Goal: Task Accomplishment & Management: Complete application form

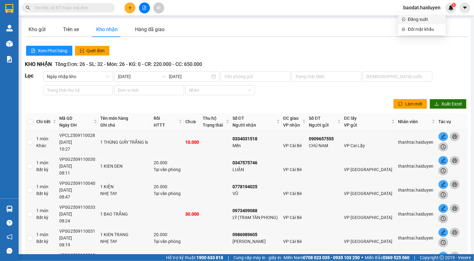
click at [417, 17] on span "Đăng xuất" at bounding box center [425, 19] width 34 height 7
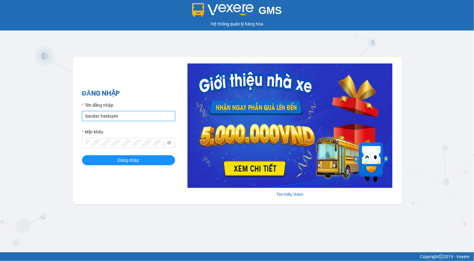
click at [122, 117] on input "baodat.haiduyen" at bounding box center [128, 116] width 93 height 10
type input "thanhtai.haiduyen"
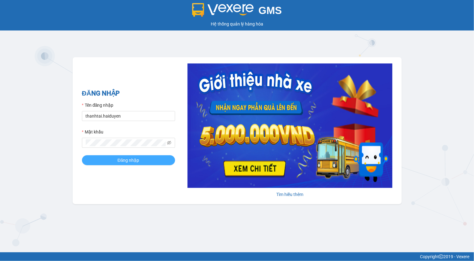
click at [132, 158] on span "Đăng nhập" at bounding box center [129, 160] width 22 height 7
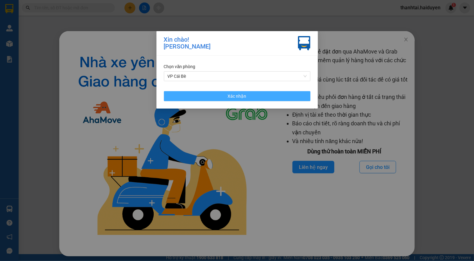
click at [226, 96] on button "Xác nhận" at bounding box center [237, 96] width 147 height 10
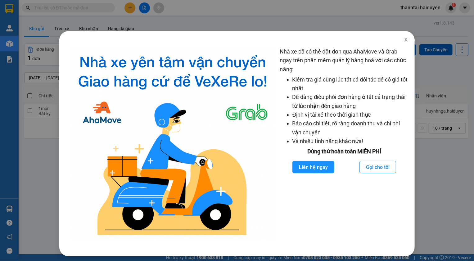
click at [400, 44] on span "Close" at bounding box center [406, 39] width 17 height 17
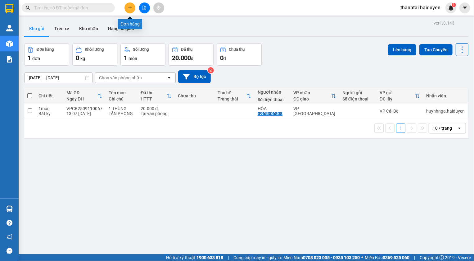
click at [127, 8] on button at bounding box center [130, 7] width 11 height 11
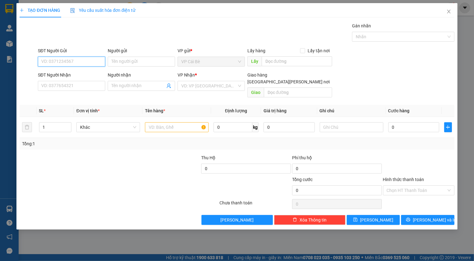
click at [67, 62] on input "SĐT Người Gửi" at bounding box center [71, 62] width 67 height 10
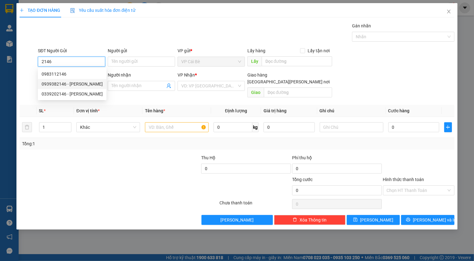
click at [56, 84] on div "0939382146 - [PERSON_NAME]" at bounding box center [72, 83] width 61 height 7
type input "0939382146"
type input "THẢO"
type input "BOT 23"
type input "0907847854"
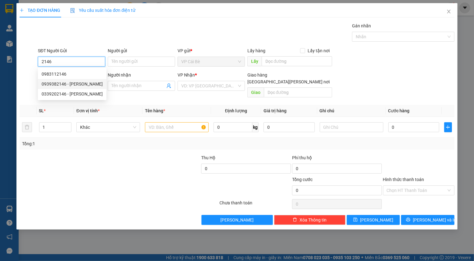
type input "BI (KBM)"
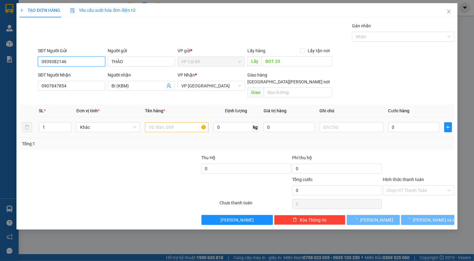
type input "40.000"
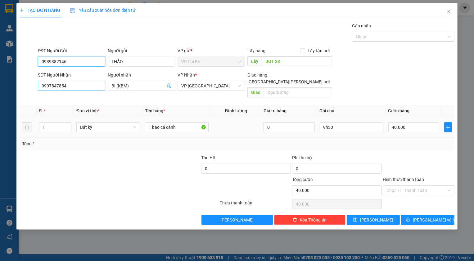
type input "0939382146"
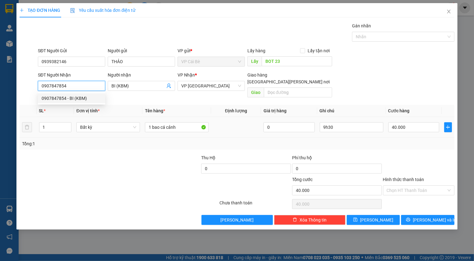
drag, startPoint x: 71, startPoint y: 87, endPoint x: 27, endPoint y: 89, distance: 44.2
click at [27, 89] on div "SĐT Người [PERSON_NAME] 0907847854 Người [PERSON_NAME] BI (KBM) [PERSON_NAME] *…" at bounding box center [237, 85] width 436 height 29
click at [51, 98] on div "0919679318 - A HÀO" at bounding box center [72, 98] width 61 height 7
type input "0919679318"
type input "A HÀO"
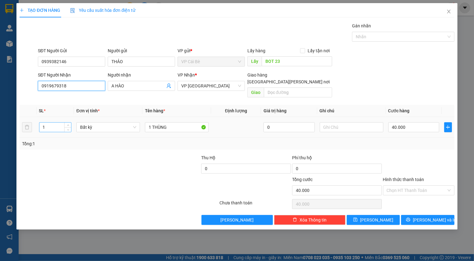
type input "0919679318"
click at [31, 124] on tr "1 Bất kỳ 1 THÙNG 0 40.000" at bounding box center [237, 127] width 435 height 21
type input "2"
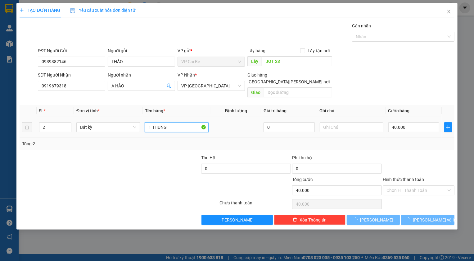
drag, startPoint x: 149, startPoint y: 121, endPoint x: 177, endPoint y: 129, distance: 29.2
click at [177, 129] on td "1 THÙNG" at bounding box center [177, 127] width 69 height 21
type input "0"
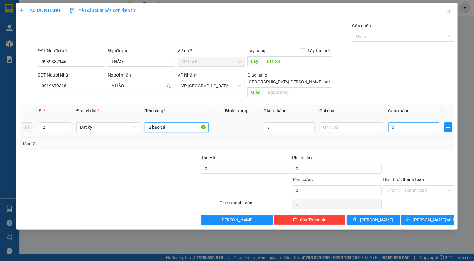
type input "2 bao cá"
click at [404, 122] on input "0" at bounding box center [414, 127] width 51 height 10
type input "8"
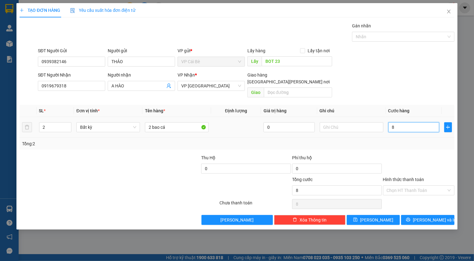
type input "80"
type input "80.000"
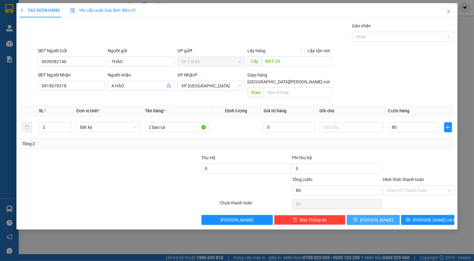
type input "80.000"
click at [373, 215] on button "[PERSON_NAME]" at bounding box center [373, 220] width 53 height 10
type input "0"
